Goal: Transaction & Acquisition: Purchase product/service

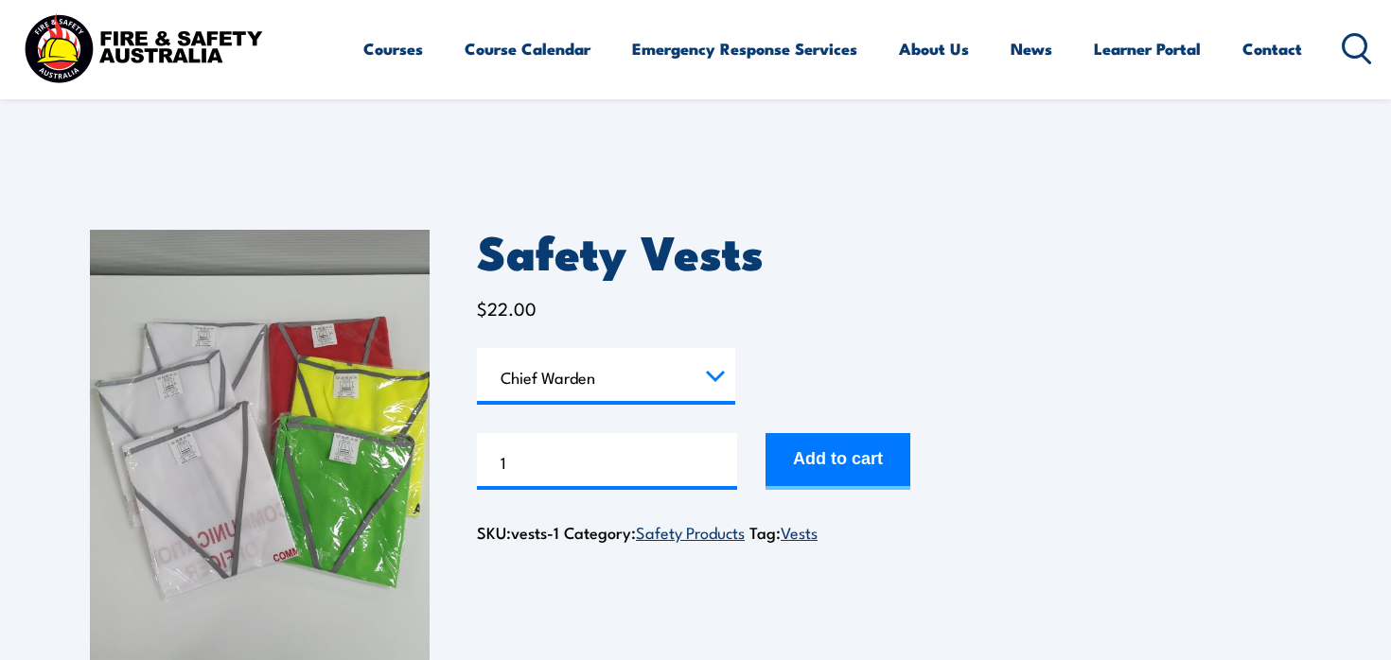
click at [477, 348] on select "Choose an option Chief [PERSON_NAME] Deputy Chief Warden Warden Area Warden Fir…" at bounding box center [606, 376] width 258 height 57
select select "Chief Warden"
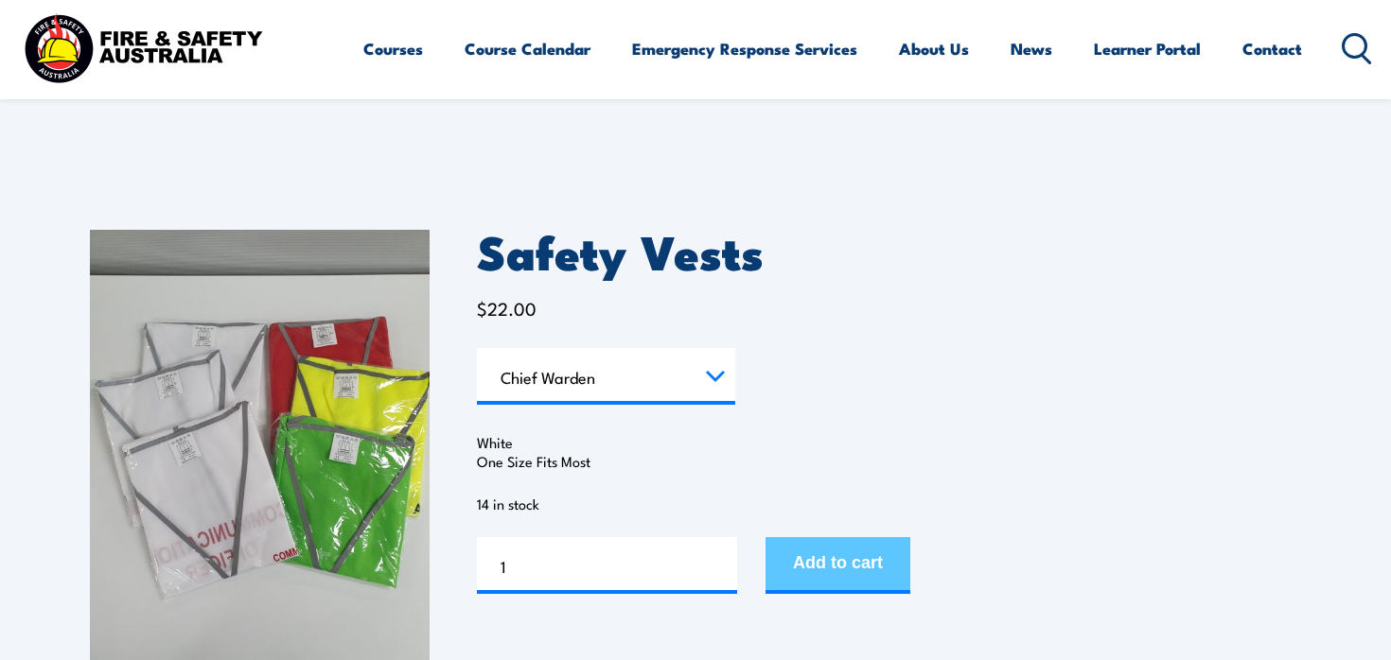
click at [818, 572] on button "Add to cart" at bounding box center [837, 565] width 145 height 57
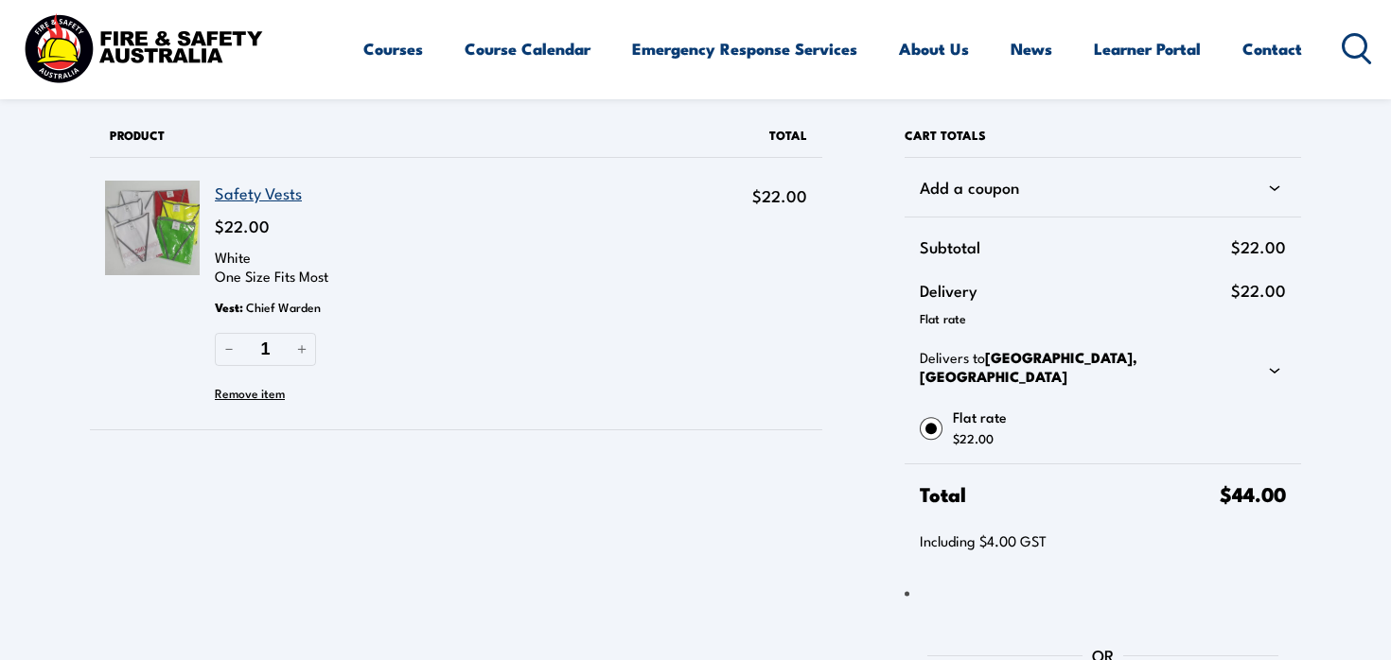
click at [529, 455] on div "Products in cart Product Details Total Safety Vests $22.00 White One Size Fits …" at bounding box center [483, 435] width 787 height 643
click at [277, 192] on link "Safety Vests" at bounding box center [258, 193] width 87 height 24
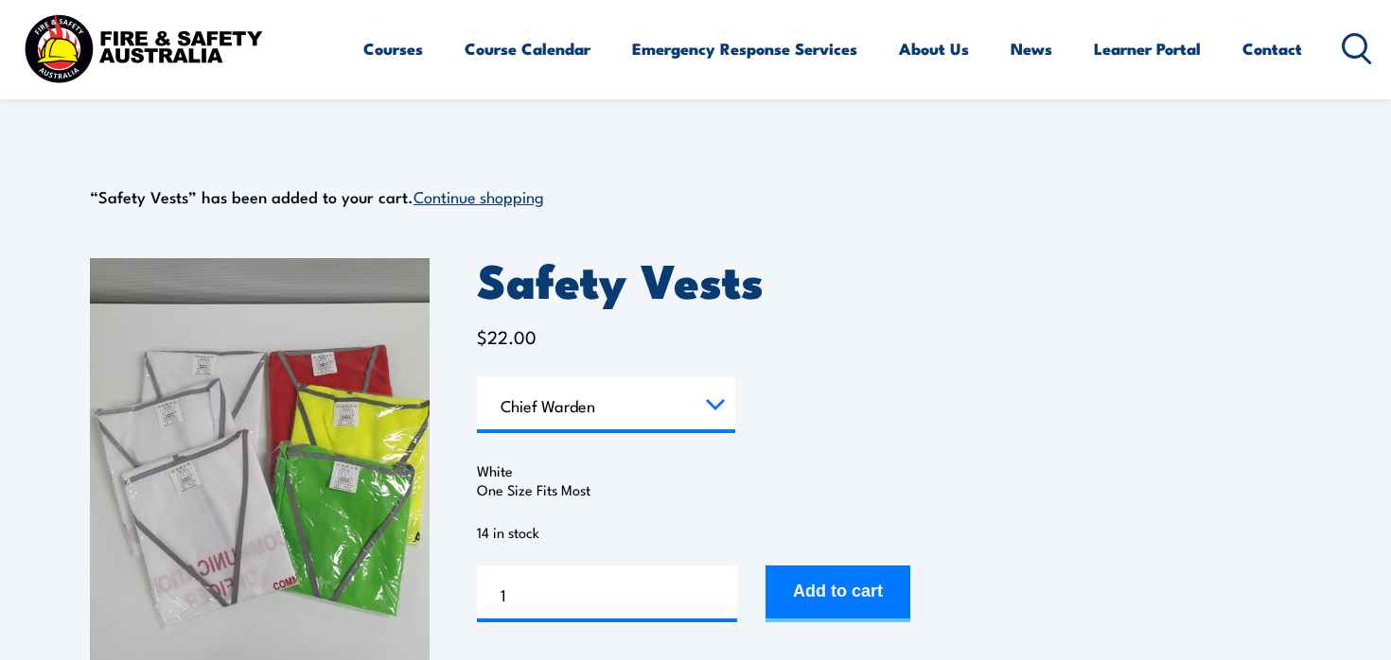
click at [563, 412] on select "Choose an option Chief [PERSON_NAME] Deputy Chief Warden Warden Area Warden Fir…" at bounding box center [606, 405] width 258 height 57
